Goal: Task Accomplishment & Management: Manage account settings

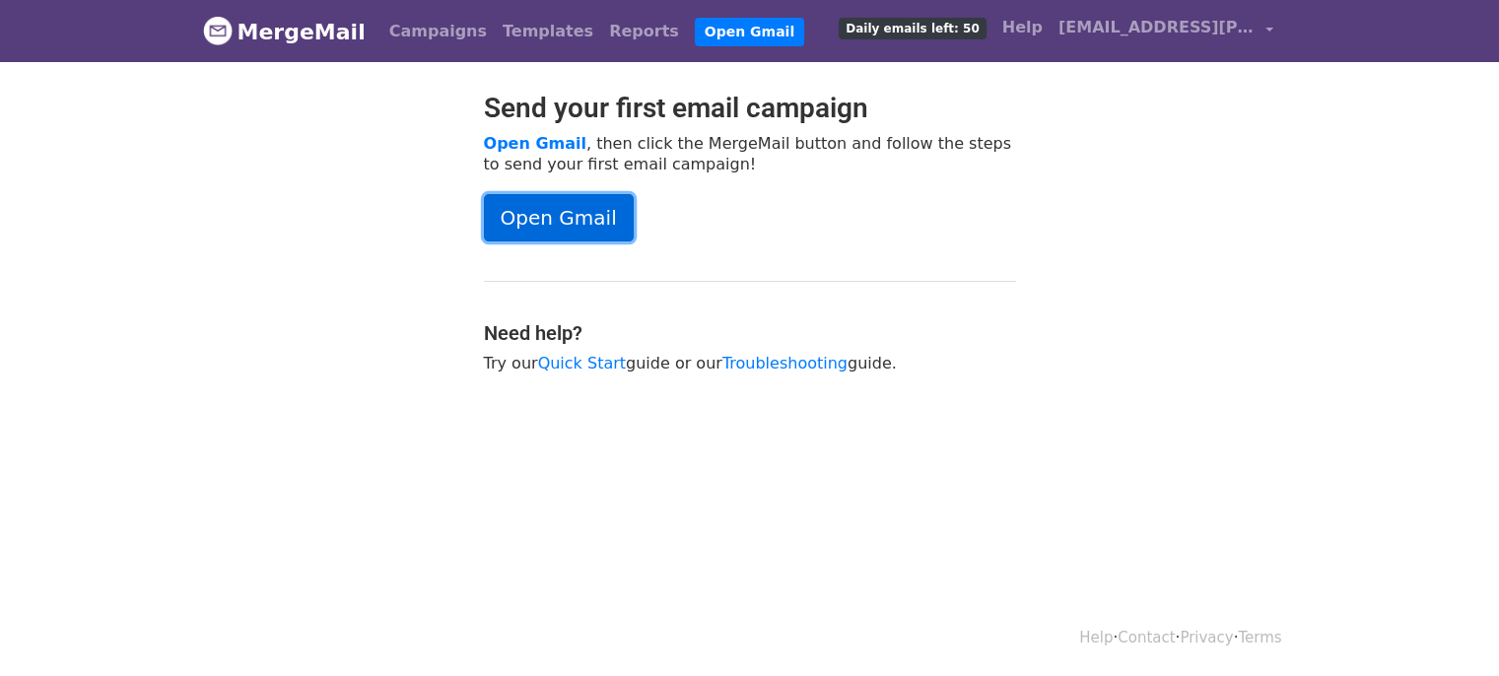
click at [578, 216] on link "Open Gmail" at bounding box center [559, 217] width 150 height 47
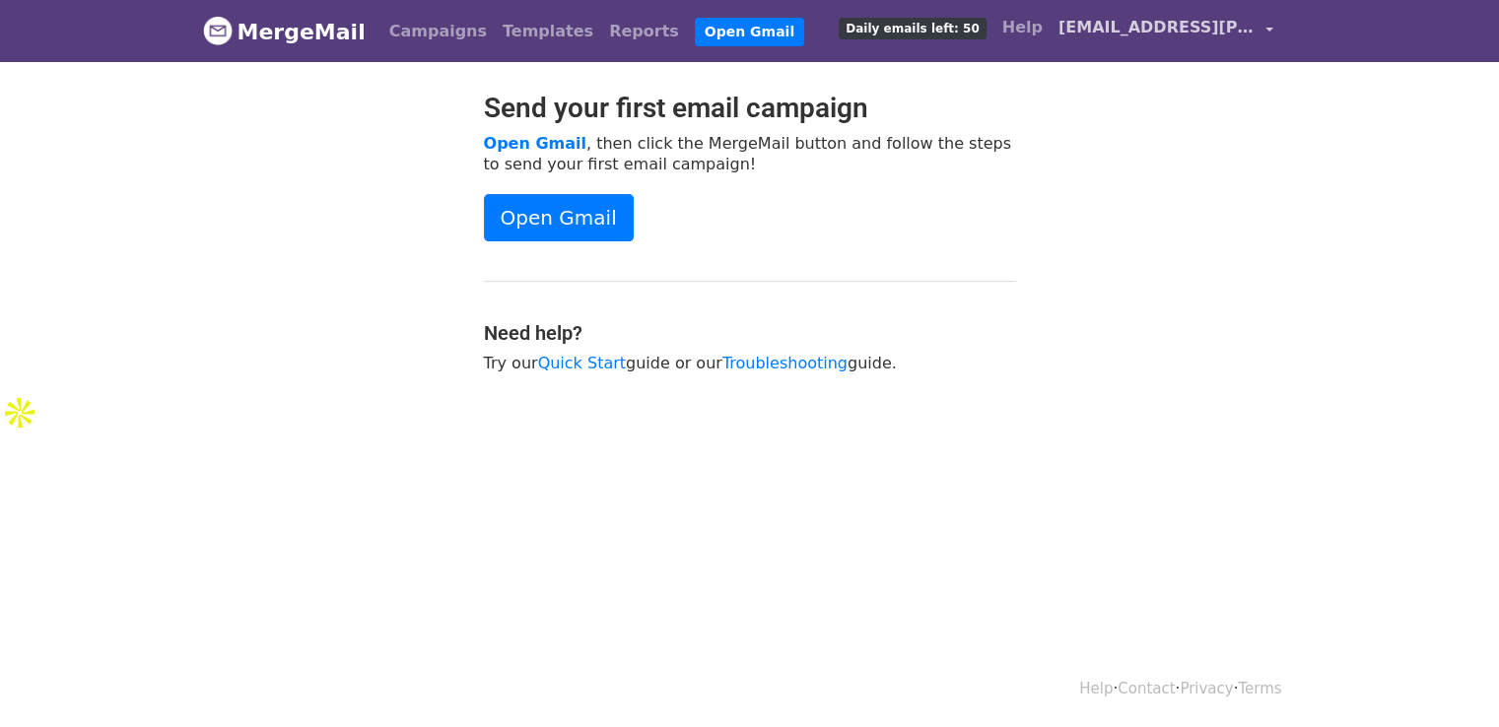
click at [1265, 31] on link "[EMAIL_ADDRESS][PERSON_NAME][DOMAIN_NAME]" at bounding box center [1165, 31] width 231 height 46
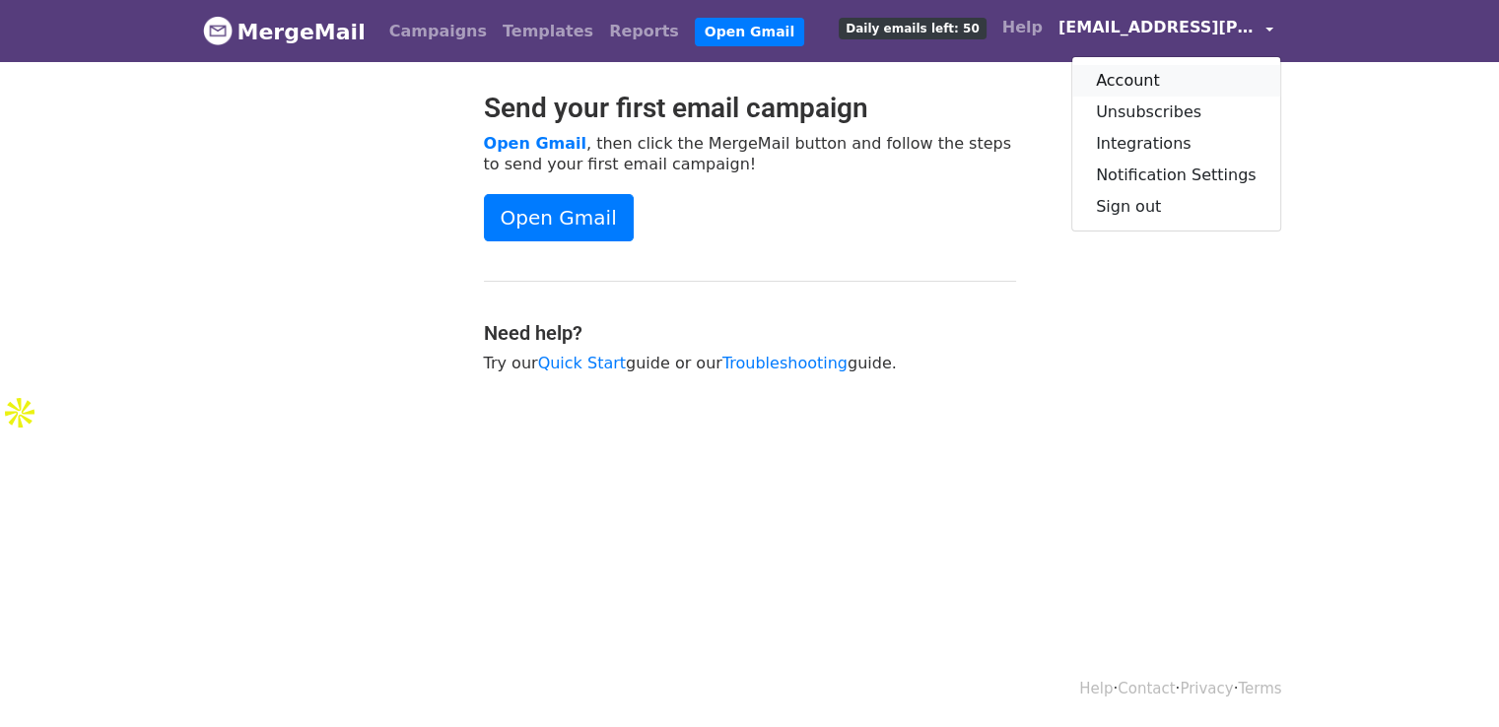
click at [1151, 80] on link "Account" at bounding box center [1176, 81] width 208 height 32
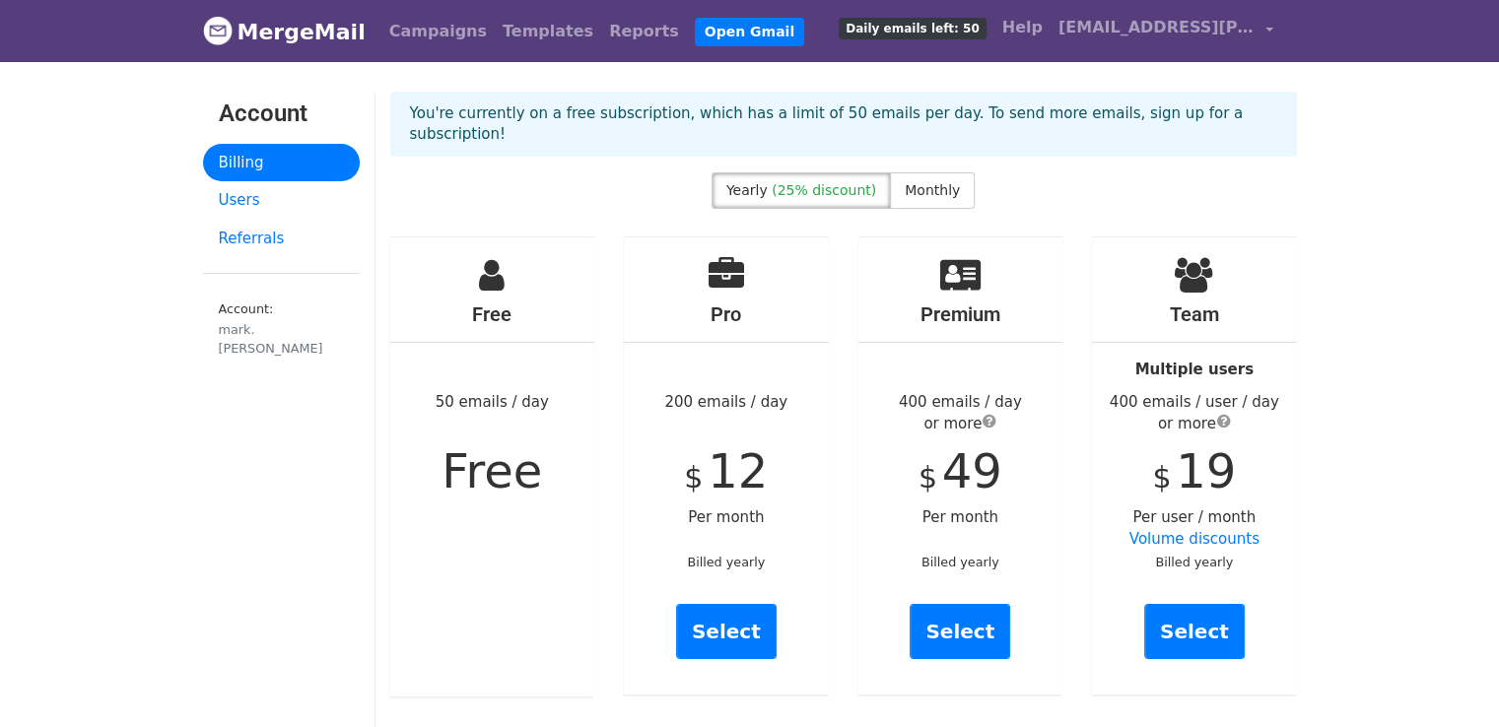
drag, startPoint x: 449, startPoint y: 377, endPoint x: 552, endPoint y: 375, distance: 102.5
click at [552, 375] on div "Free 50 emails / day Free" at bounding box center [492, 466] width 205 height 459
